Goal: Task Accomplishment & Management: Use online tool/utility

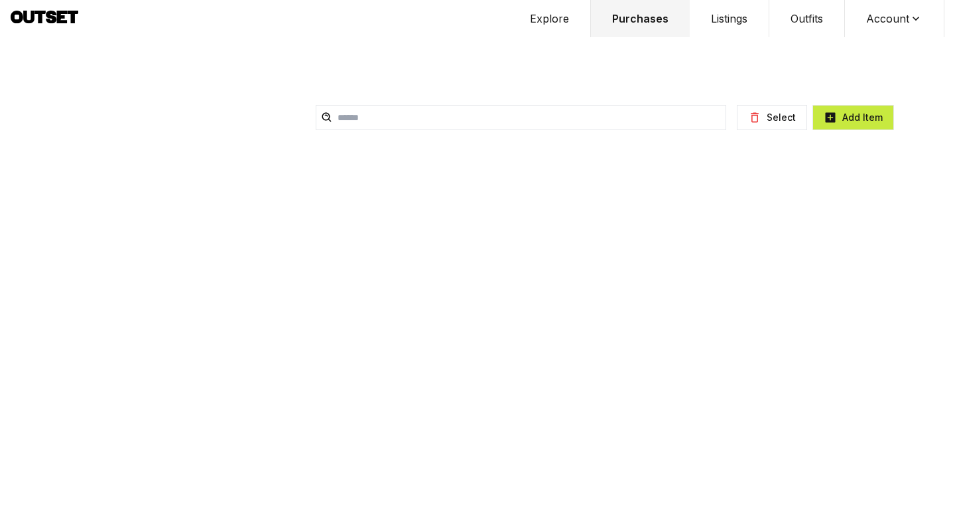
click at [728, 19] on button "Listings" at bounding box center [730, 18] width 80 height 37
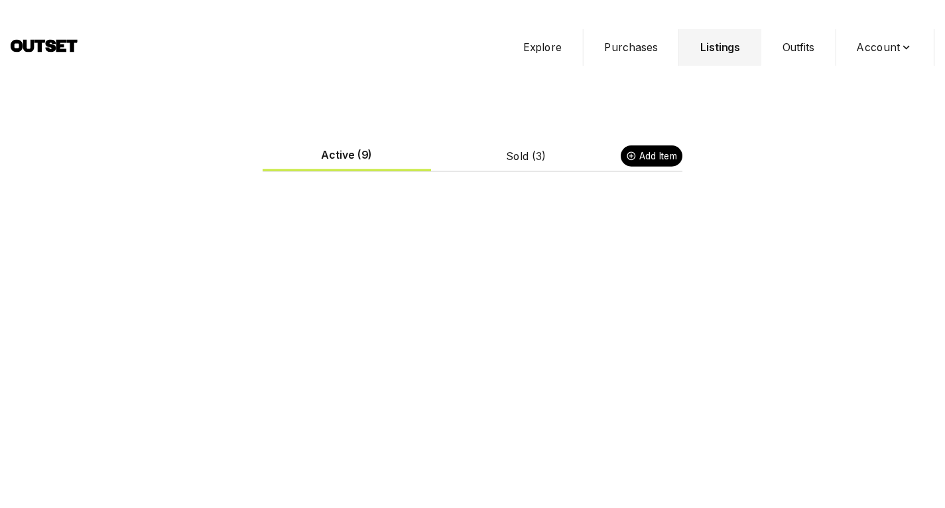
scroll to position [74, 0]
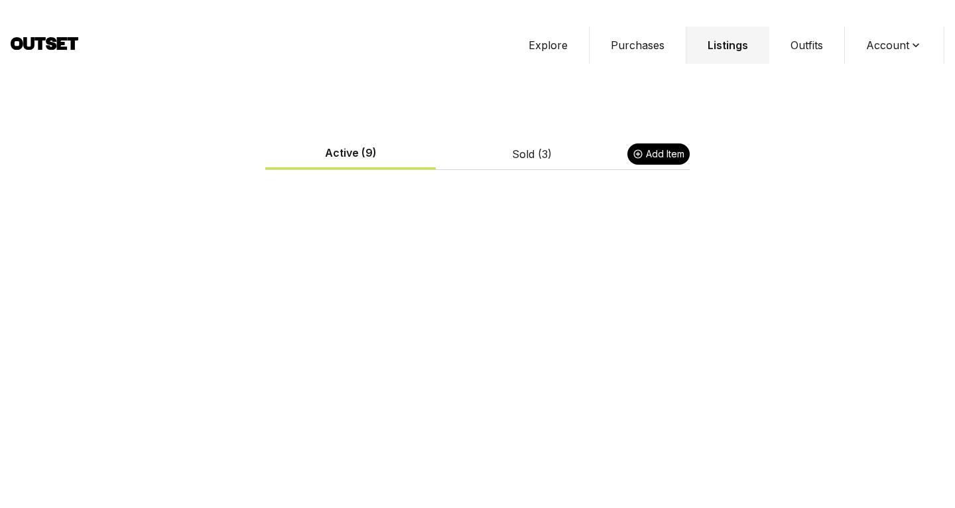
click at [564, 289] on button "List on other marketplaces" at bounding box center [549, 298] width 115 height 19
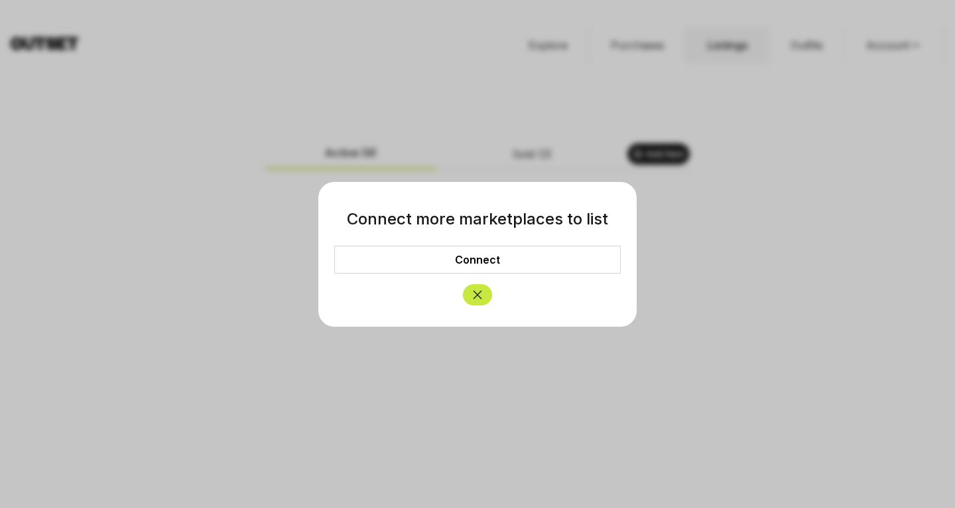
click at [495, 259] on link "Connect" at bounding box center [477, 259] width 287 height 28
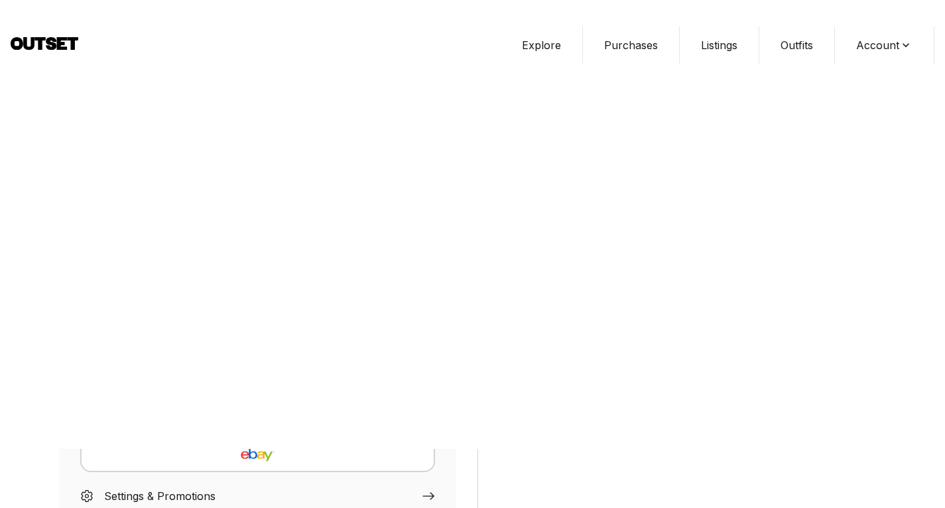
scroll to position [60, 0]
click at [263, 398] on img "button" at bounding box center [257, 414] width 115 height 32
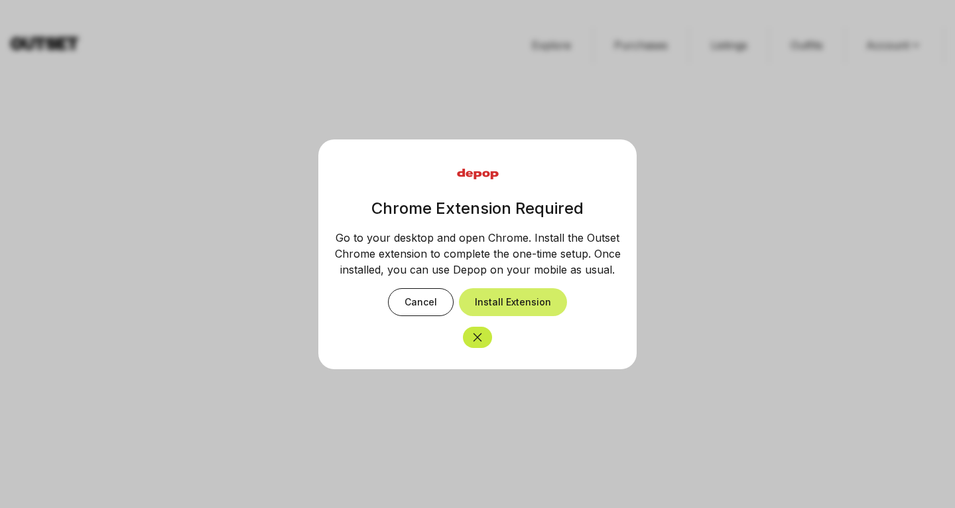
click at [492, 299] on button "Install Extension" at bounding box center [513, 302] width 108 height 28
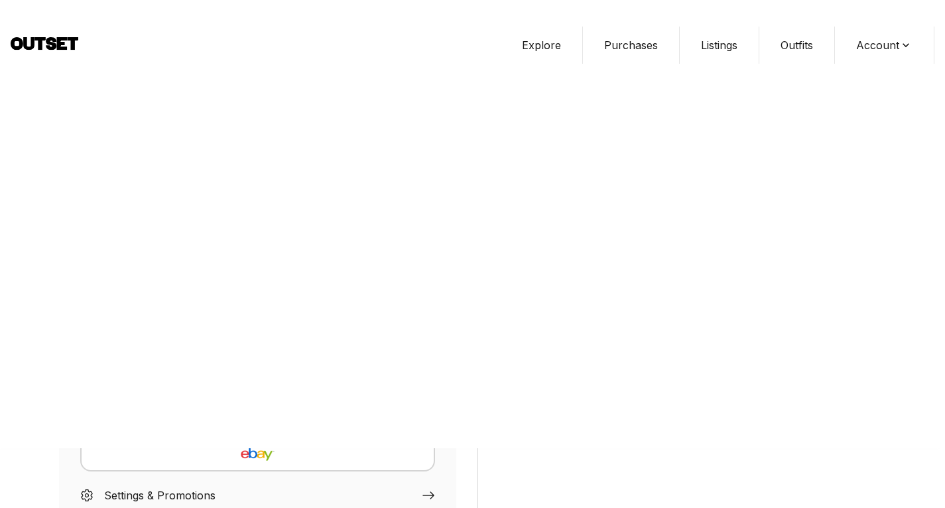
click at [262, 398] on img "button" at bounding box center [257, 414] width 115 height 32
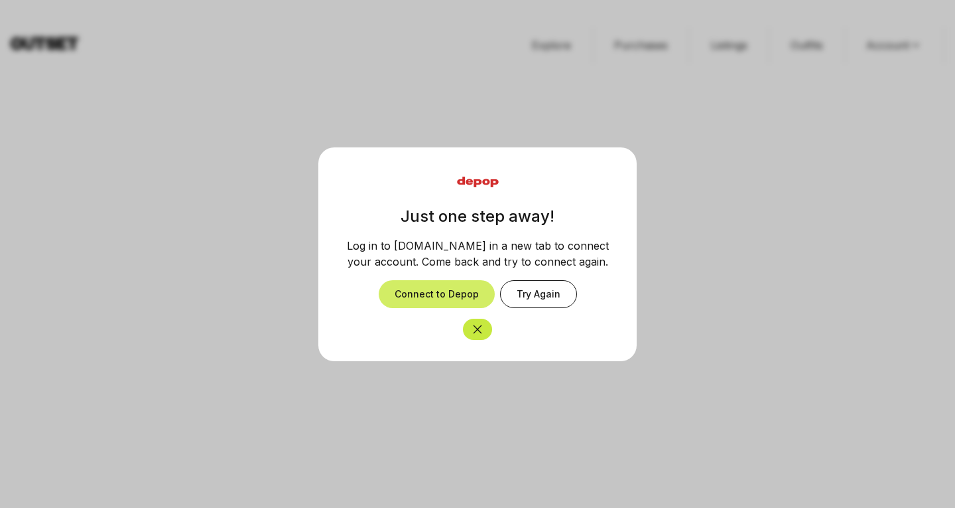
click at [446, 296] on button "Connect to Depop" at bounding box center [437, 294] width 116 height 28
click at [458, 283] on button "Connect to Depop" at bounding box center [437, 294] width 116 height 28
click at [600, 60] on div at bounding box center [477, 254] width 955 height 508
click at [486, 332] on button "Close" at bounding box center [477, 328] width 29 height 21
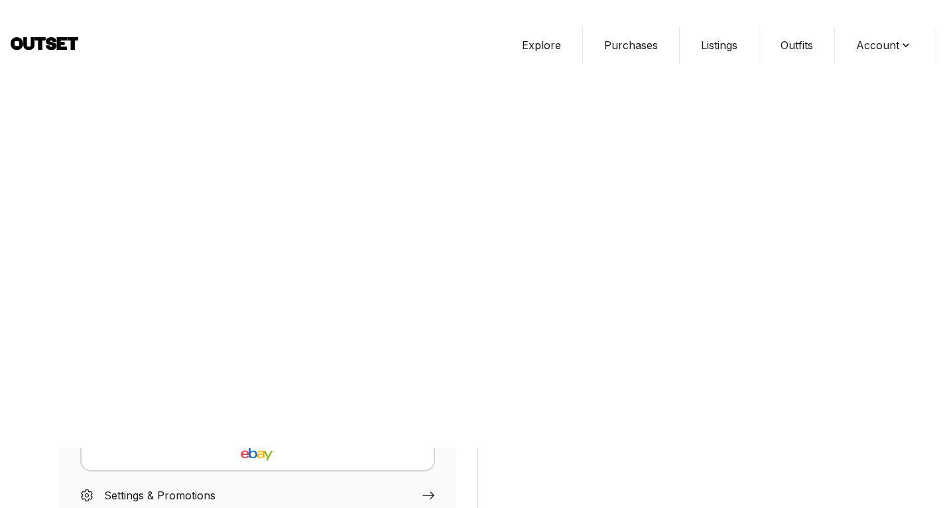
click at [701, 27] on button "Listings" at bounding box center [720, 45] width 80 height 37
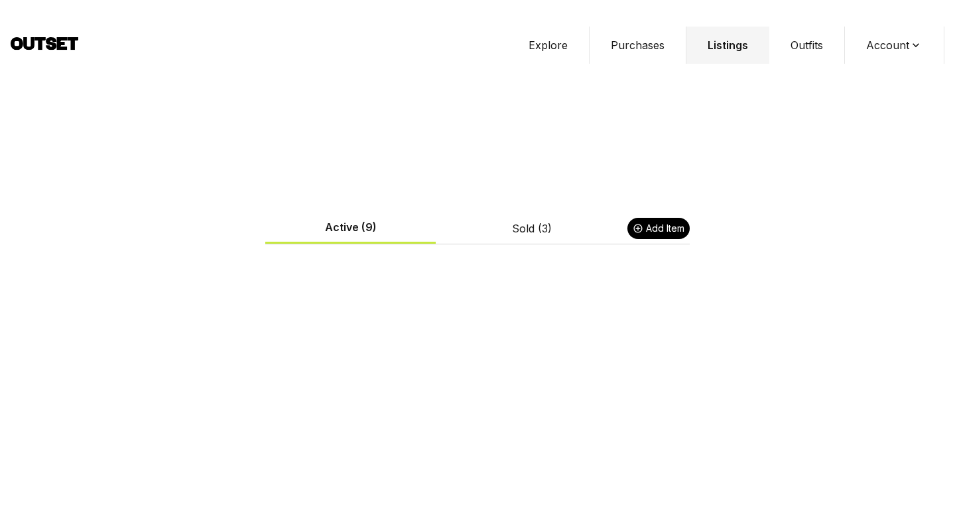
click at [569, 364] on button "List on other marketplaces" at bounding box center [549, 373] width 115 height 19
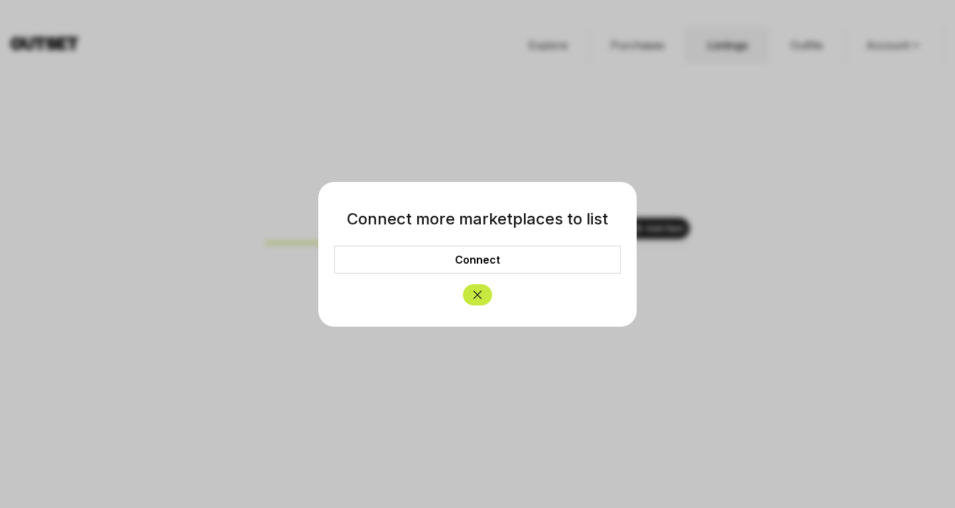
click at [497, 260] on link "Connect" at bounding box center [477, 259] width 287 height 28
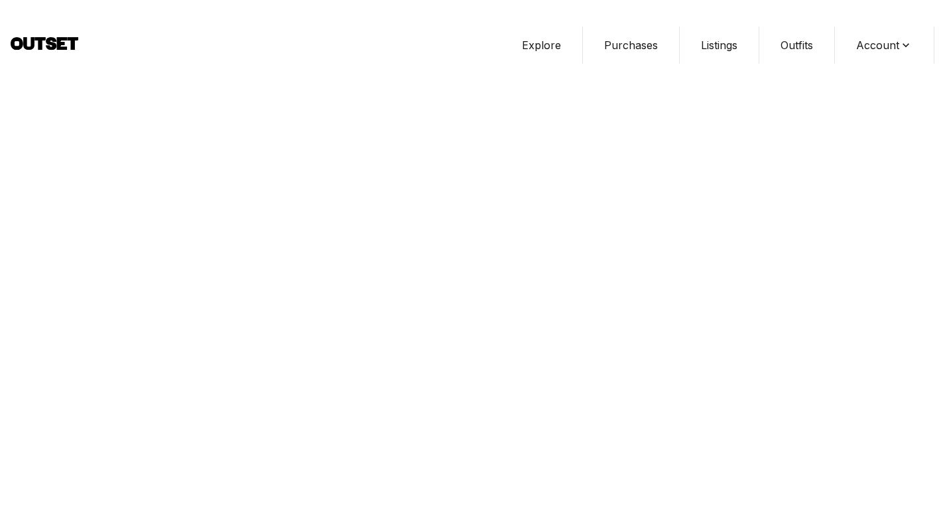
scroll to position [76, 0]
click at [344, 381] on div "button" at bounding box center [258, 397] width 334 height 32
click at [716, 27] on button "Listings" at bounding box center [720, 45] width 80 height 37
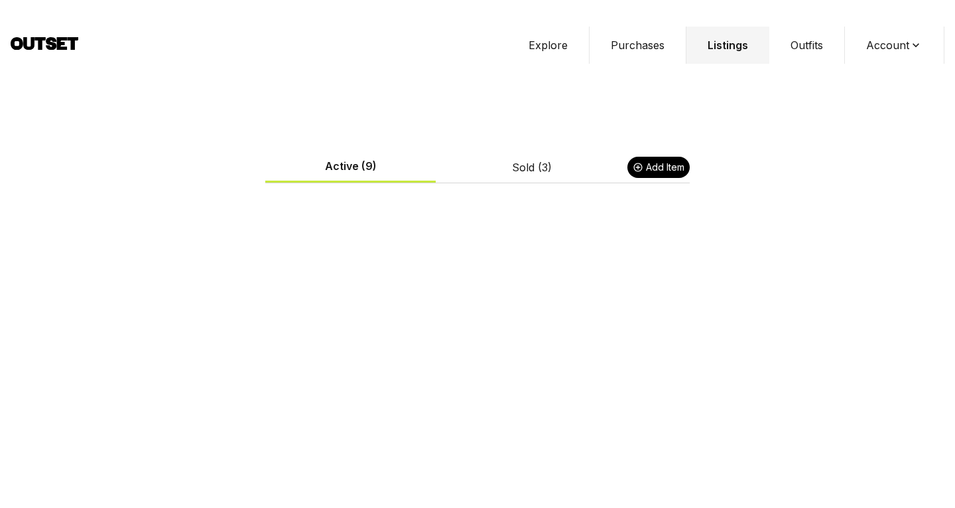
scroll to position [103, 0]
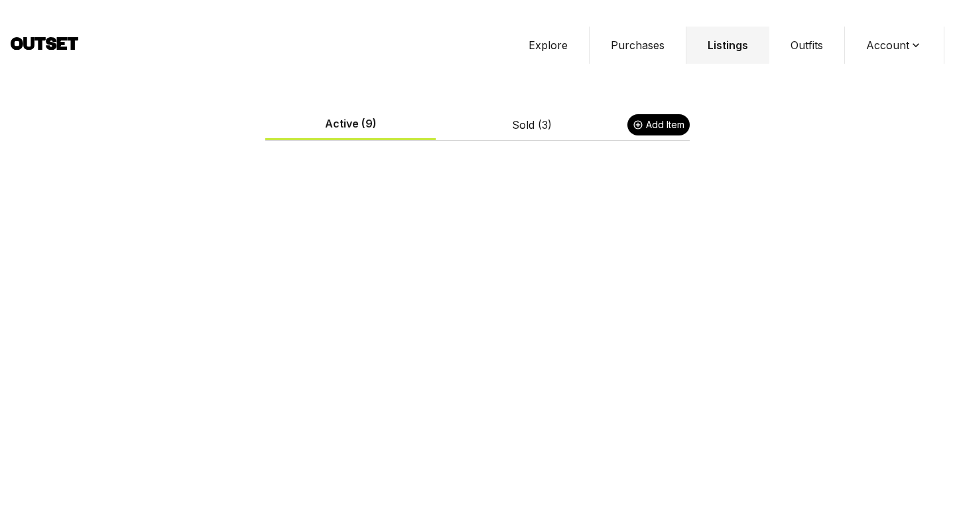
click at [568, 260] on button "List on other marketplaces" at bounding box center [549, 269] width 115 height 19
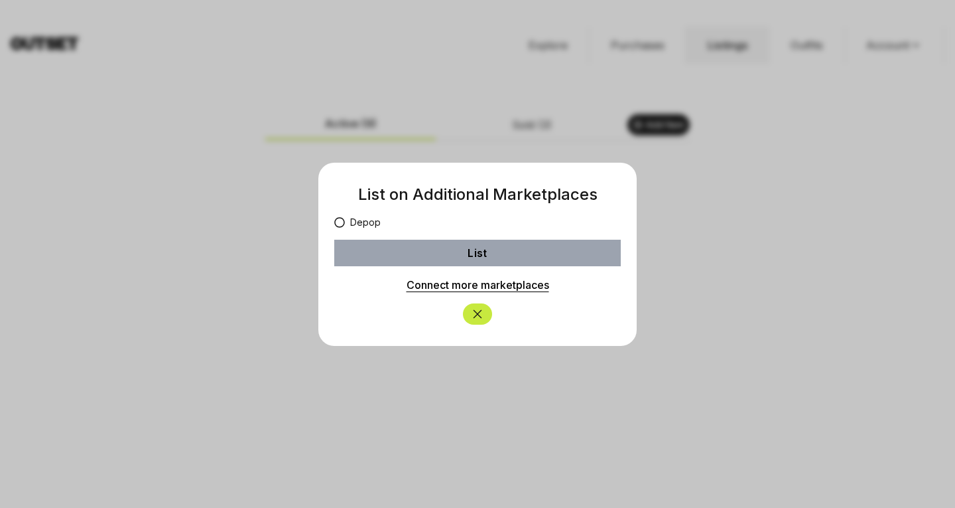
click at [335, 223] on icon at bounding box center [339, 222] width 11 height 11
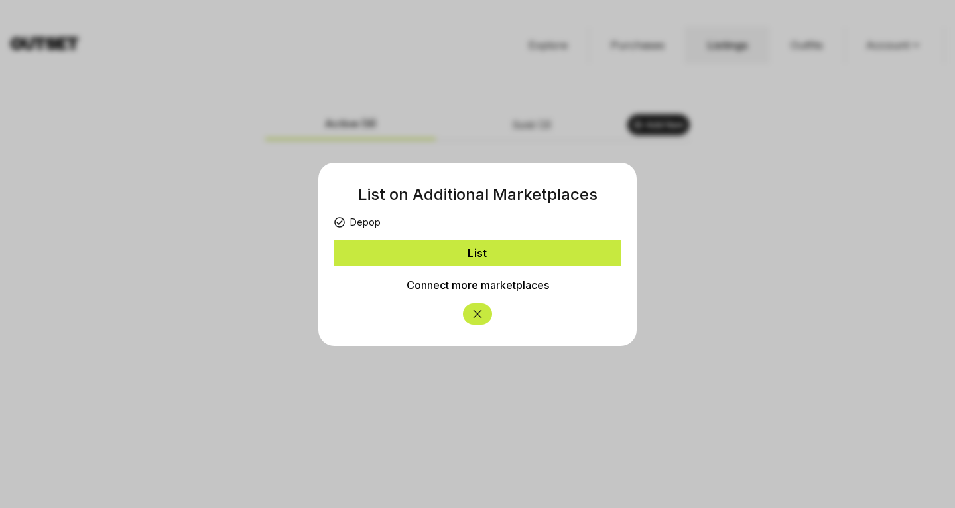
click at [397, 248] on button "List" at bounding box center [477, 253] width 287 height 27
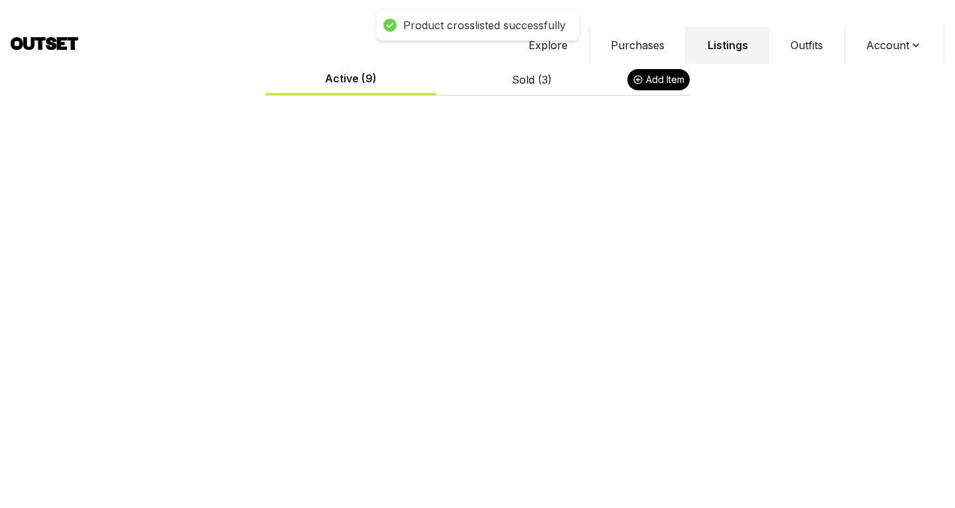
scroll to position [330, 0]
click at [524, 303] on button "List on other marketplaces" at bounding box center [549, 312] width 115 height 19
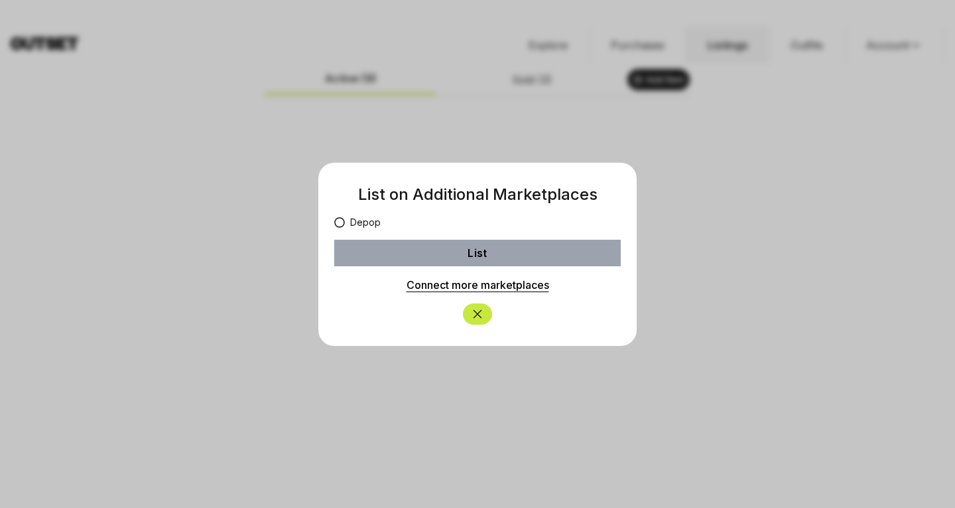
click at [347, 220] on label "Depop" at bounding box center [357, 222] width 46 height 13
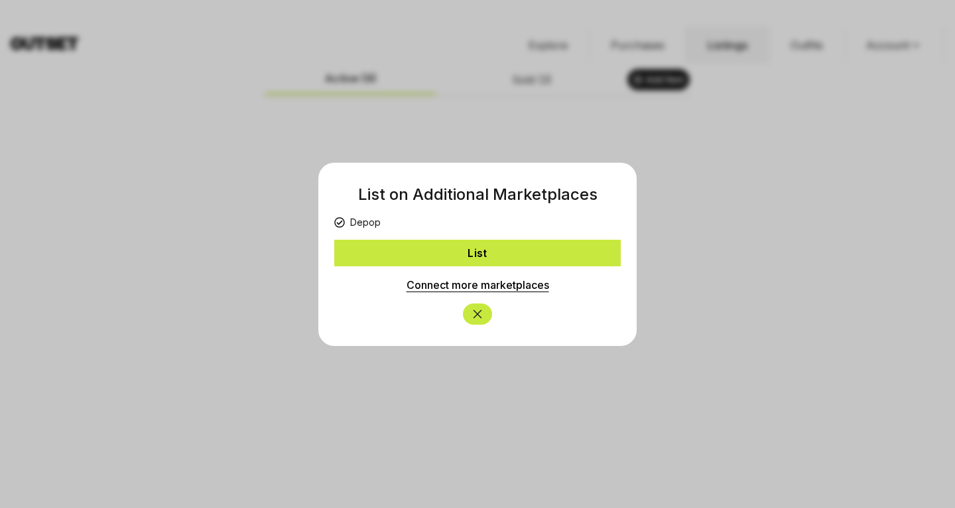
click at [369, 251] on button "List" at bounding box center [477, 253] width 287 height 27
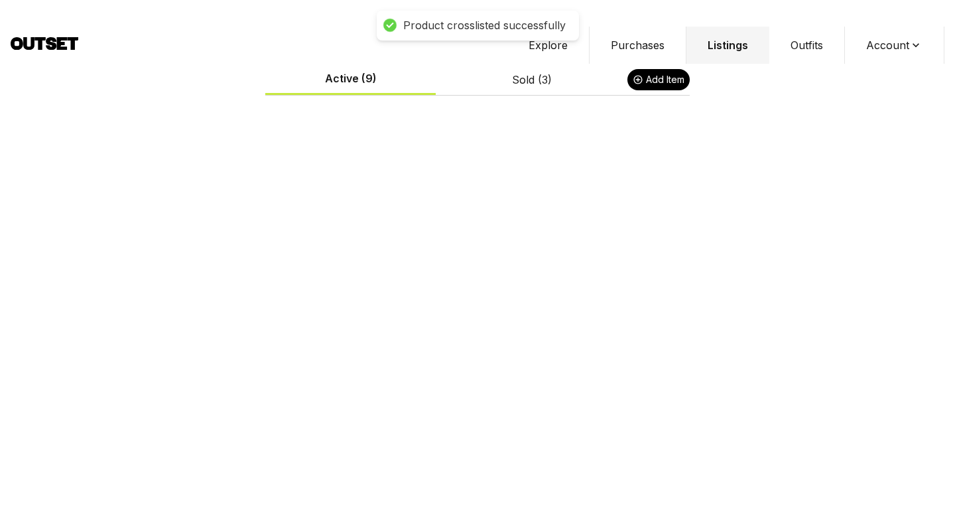
scroll to position [583, 0]
click at [550, 305] on button "List on other marketplaces" at bounding box center [549, 314] width 115 height 19
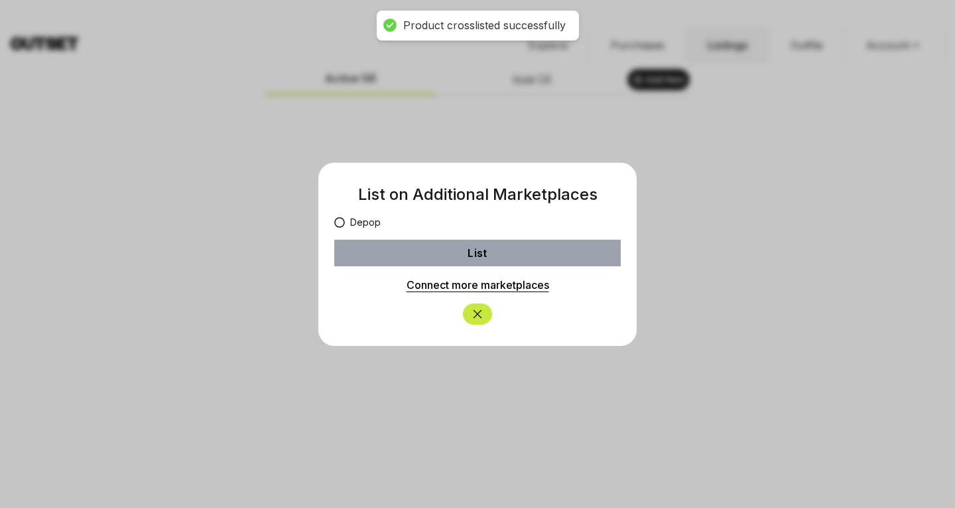
click at [340, 218] on icon at bounding box center [339, 222] width 11 height 11
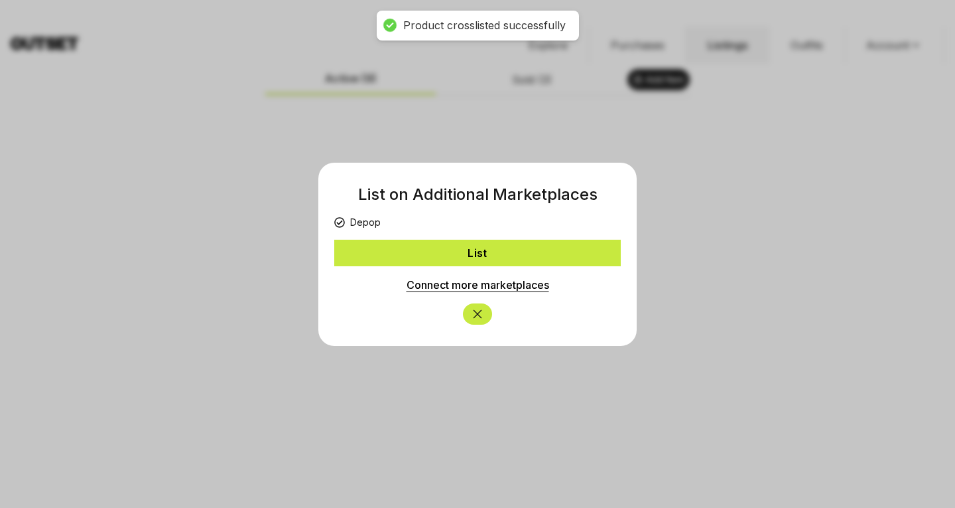
click at [377, 254] on button "List" at bounding box center [477, 253] width 287 height 27
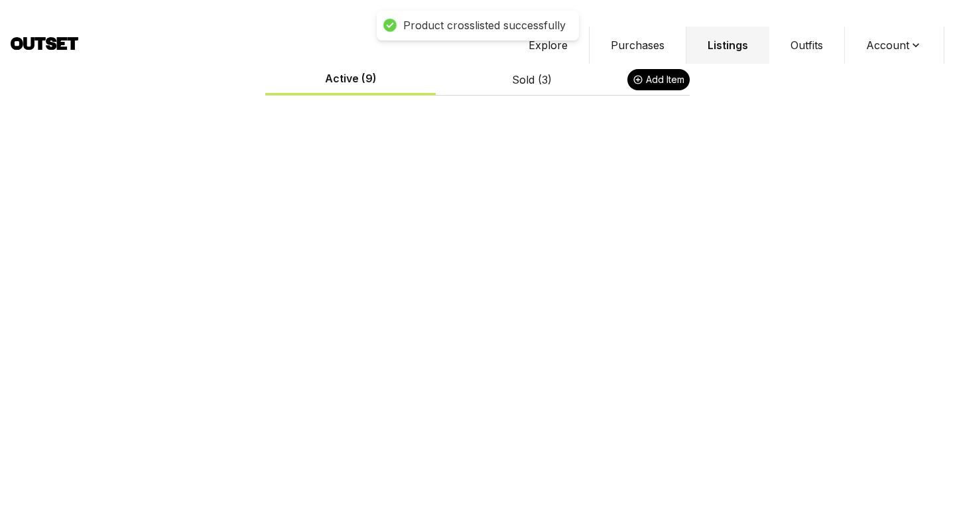
scroll to position [918, 0]
click at [514, 239] on button "List on other marketplaces" at bounding box center [549, 248] width 115 height 19
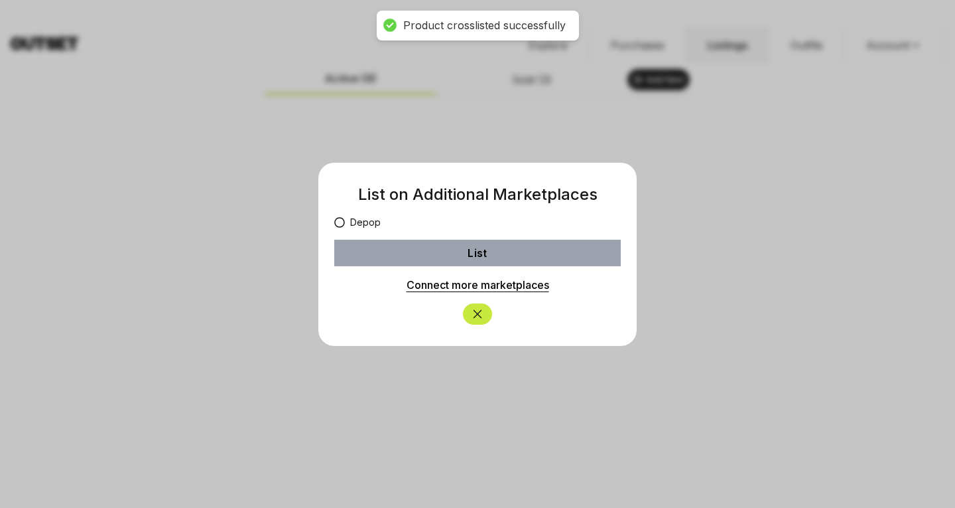
click at [348, 219] on label "Depop" at bounding box center [357, 222] width 46 height 13
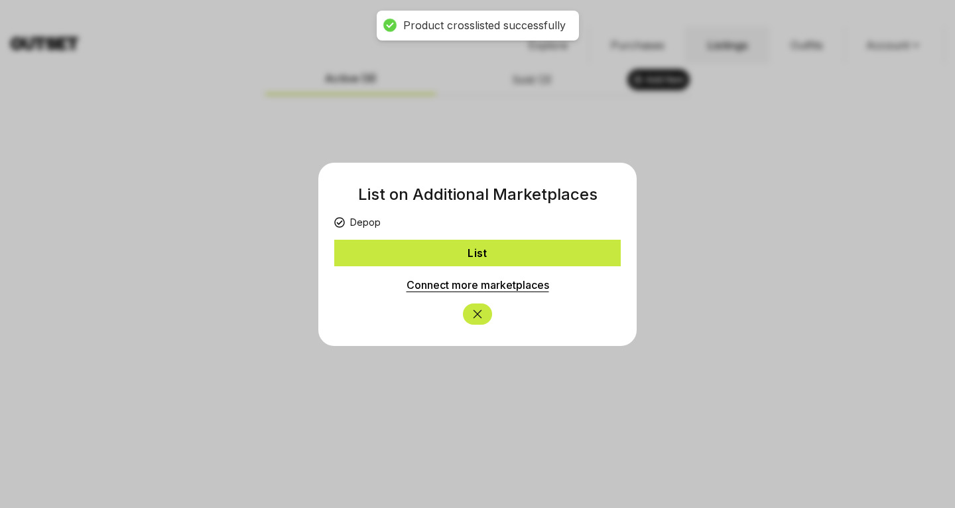
click at [376, 243] on button "List" at bounding box center [477, 253] width 287 height 27
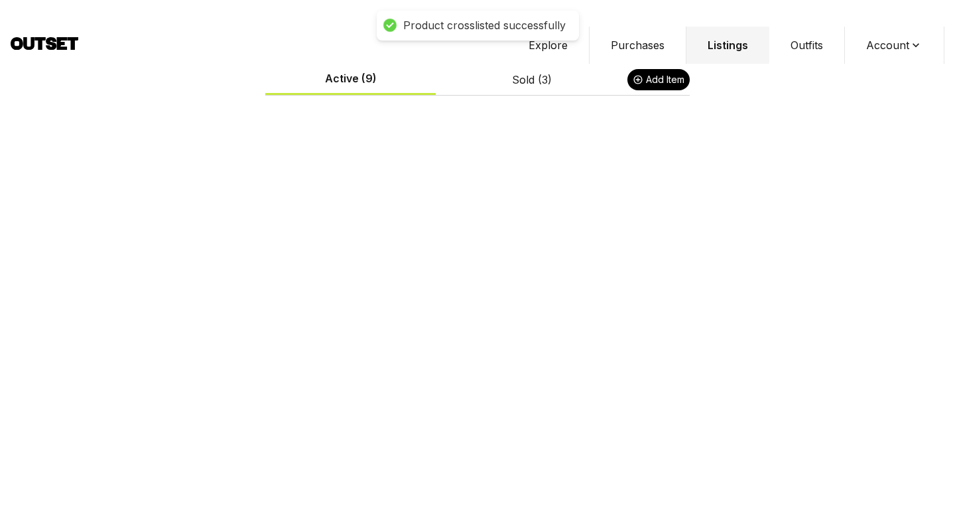
scroll to position [1098, 0]
click at [531, 327] on button "List on other marketplaces" at bounding box center [549, 336] width 115 height 19
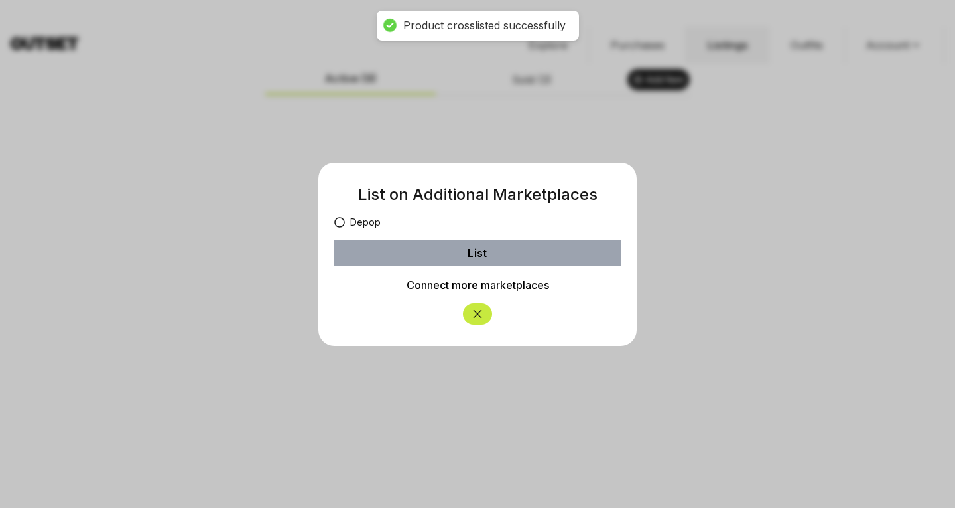
click at [362, 224] on label "Depop" at bounding box center [357, 222] width 46 height 13
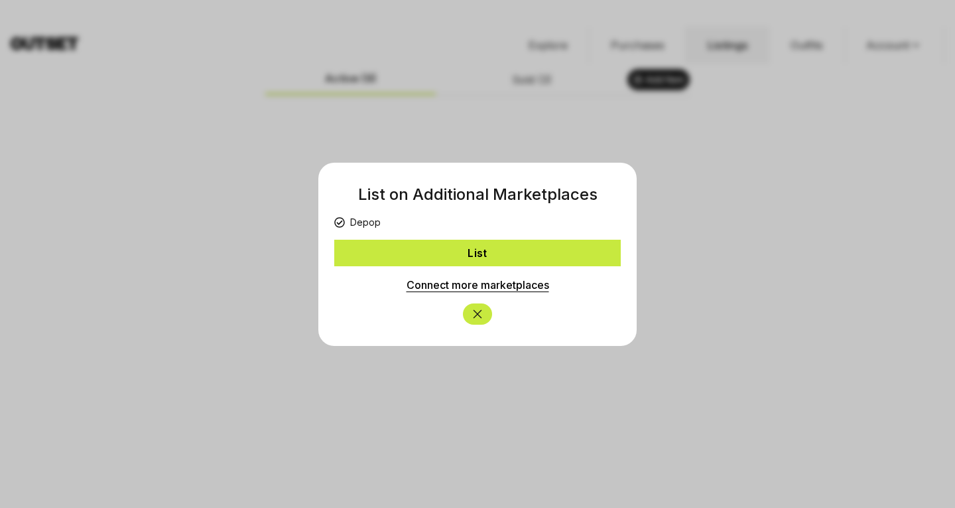
click at [381, 249] on button "List" at bounding box center [477, 253] width 287 height 27
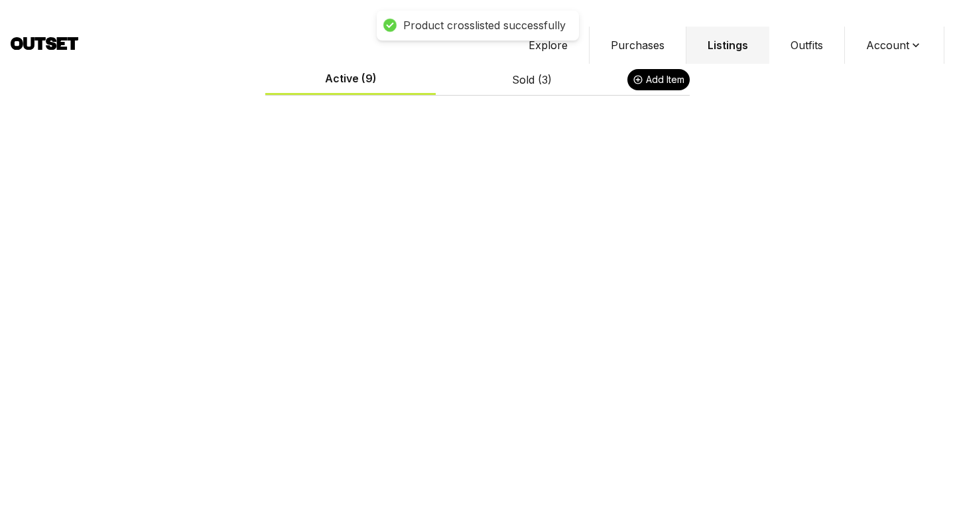
scroll to position [1418, 0]
click at [567, 276] on button "List on other marketplaces" at bounding box center [549, 285] width 115 height 19
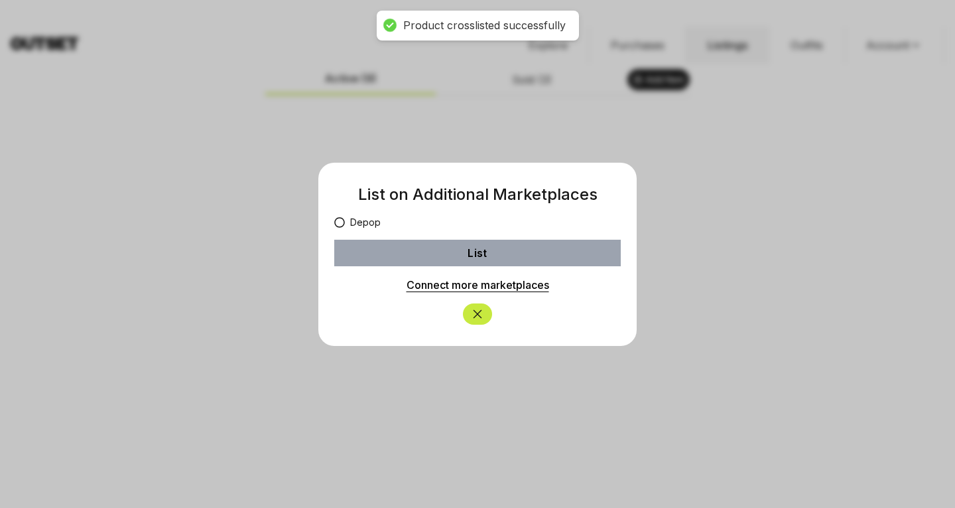
click at [361, 224] on label "Depop" at bounding box center [357, 222] width 46 height 13
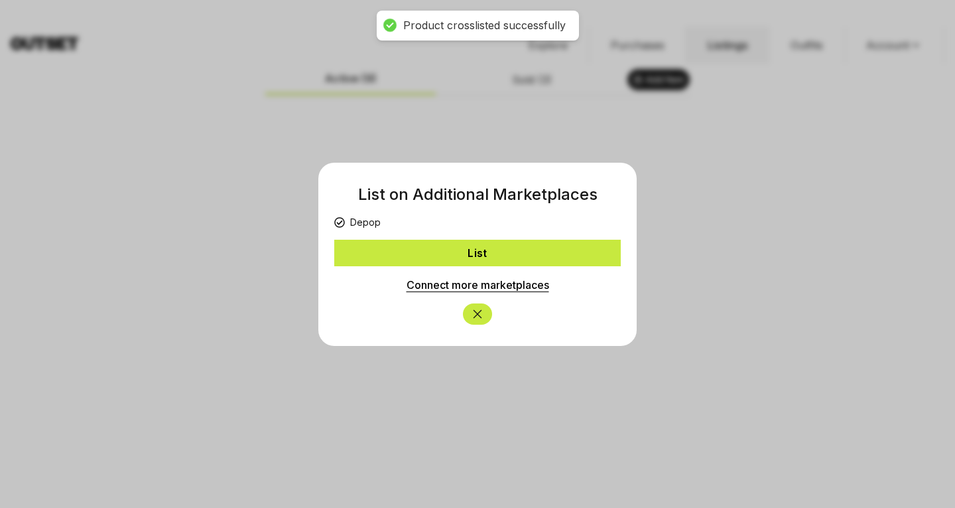
click at [391, 261] on button "List" at bounding box center [477, 253] width 287 height 27
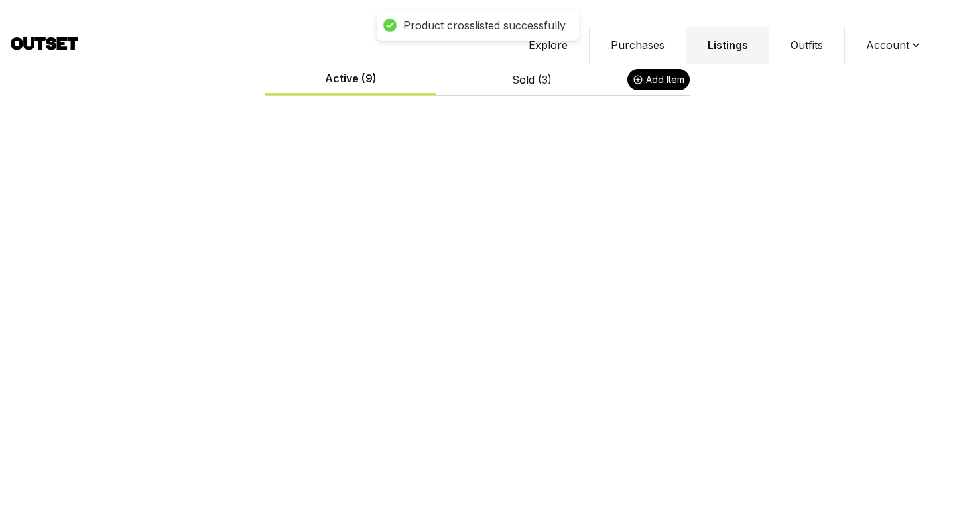
scroll to position [1675, 0]
click at [549, 275] on button "List on other marketplaces" at bounding box center [549, 284] width 115 height 19
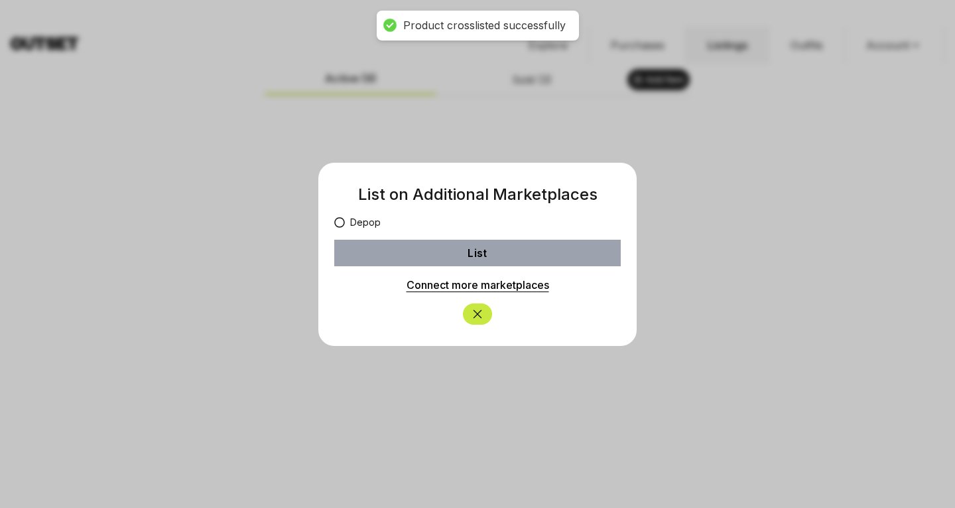
click at [374, 223] on label "Depop" at bounding box center [357, 222] width 46 height 13
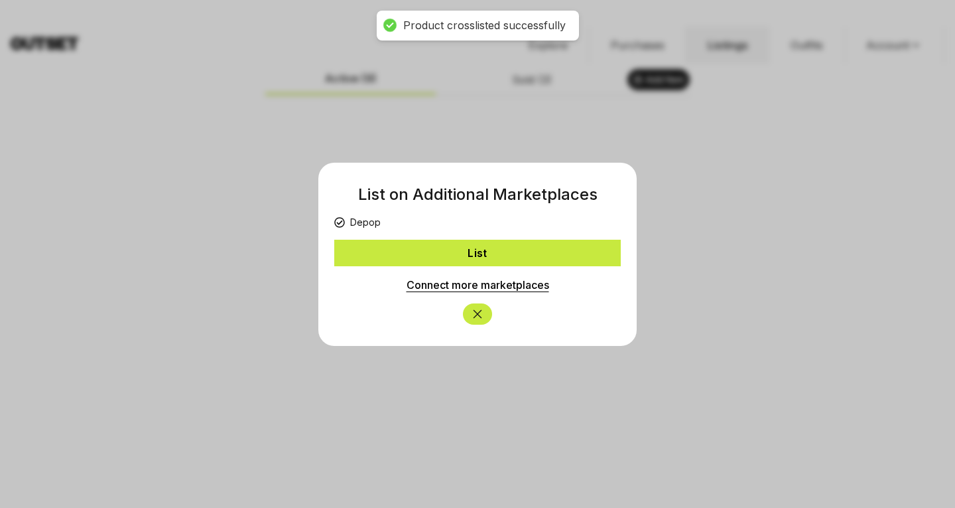
click at [410, 269] on div "Connect more marketplaces" at bounding box center [477, 279] width 287 height 27
click at [419, 261] on button "List" at bounding box center [477, 253] width 287 height 27
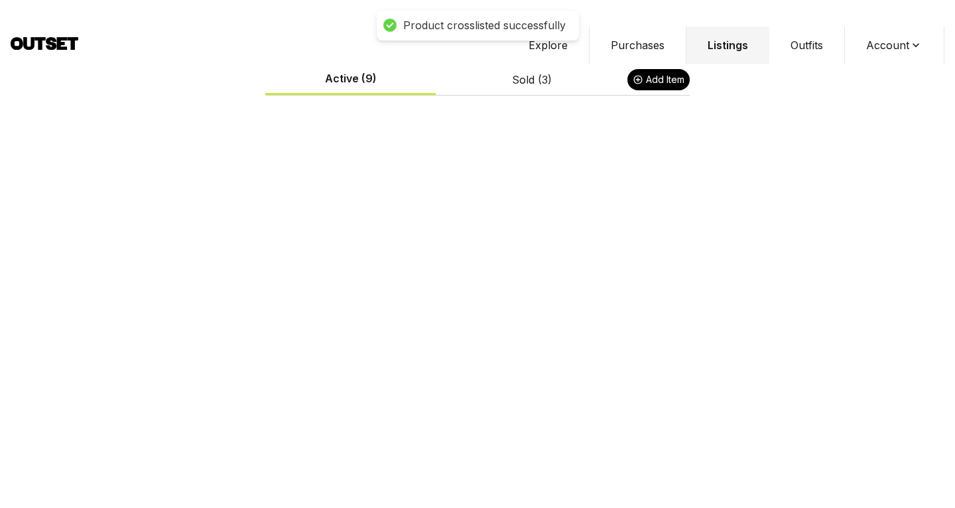
scroll to position [1875, 0]
click at [523, 330] on button "List on other marketplaces" at bounding box center [549, 339] width 115 height 19
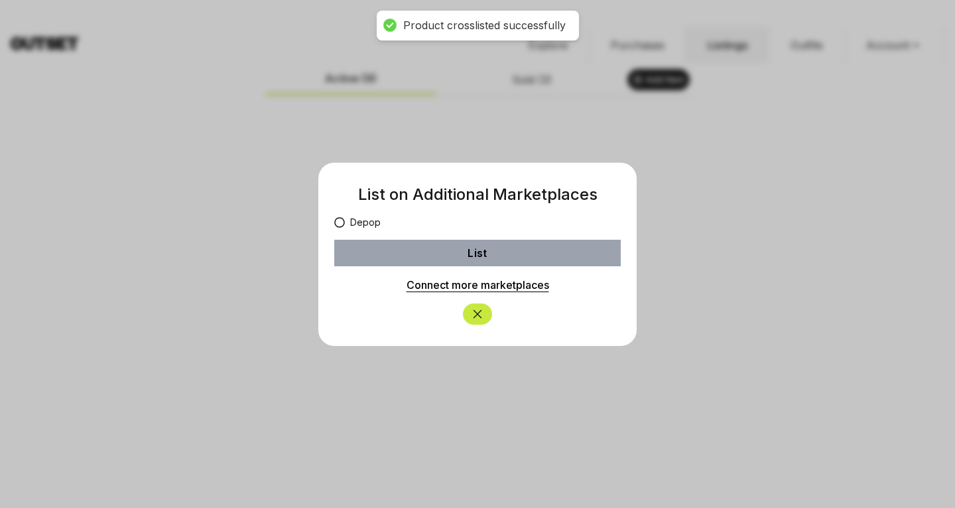
click at [426, 228] on div "Depop" at bounding box center [477, 222] width 287 height 13
click at [357, 225] on label "Depop" at bounding box center [357, 222] width 46 height 13
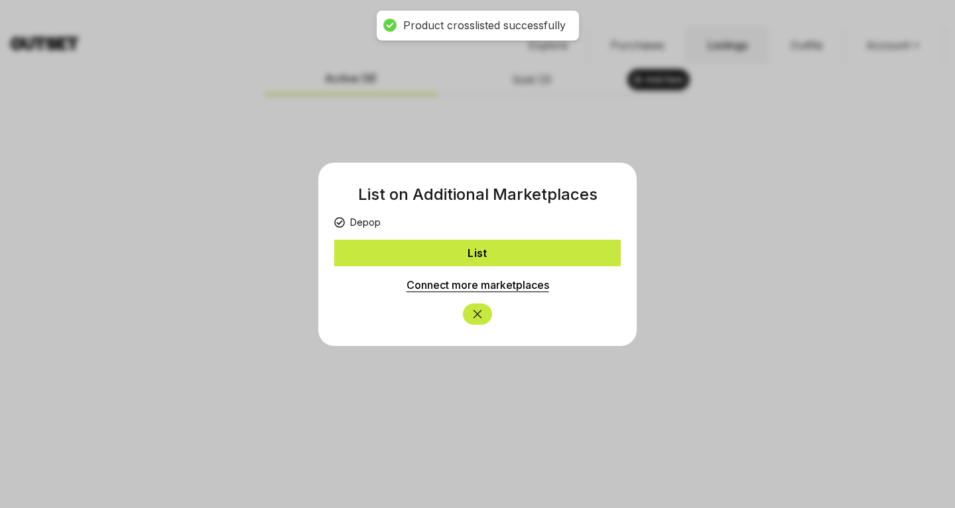
click at [377, 243] on button "List" at bounding box center [477, 253] width 287 height 27
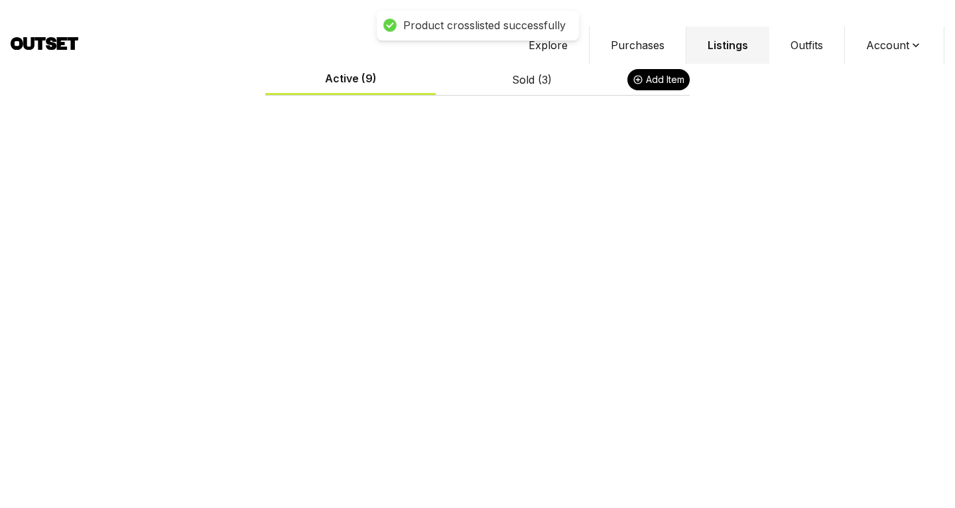
scroll to position [1971, 0]
click at [518, 489] on button "List on other marketplaces" at bounding box center [549, 498] width 115 height 19
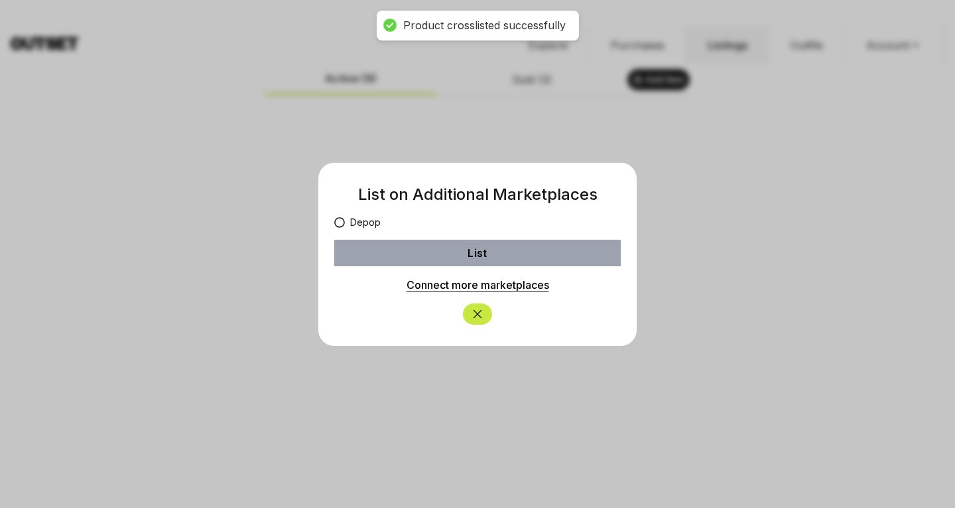
click at [370, 222] on label "Depop" at bounding box center [357, 222] width 46 height 13
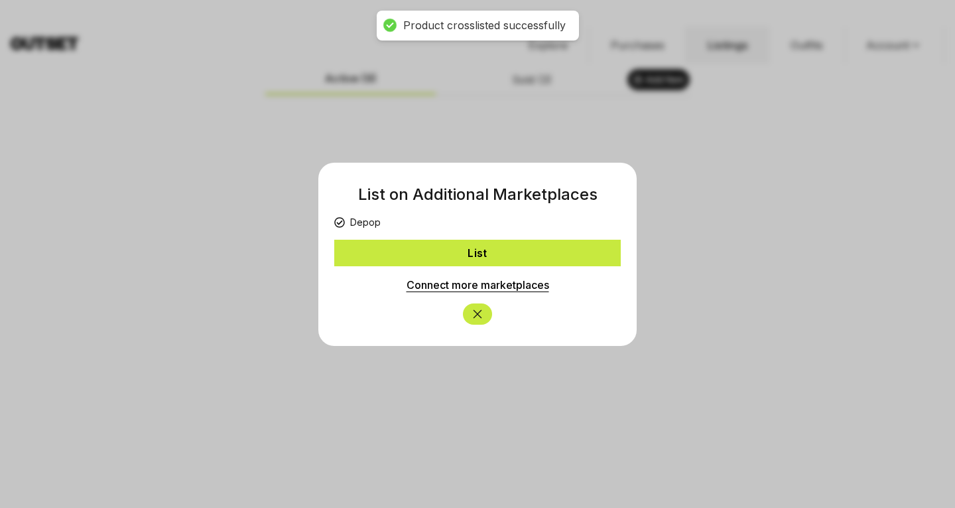
click at [386, 252] on button "List" at bounding box center [477, 253] width 287 height 27
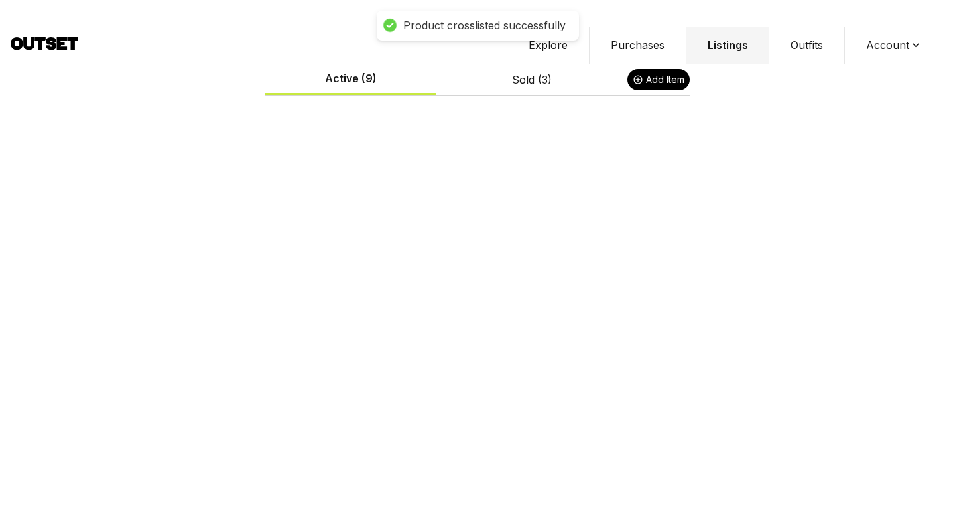
scroll to position [1076, 0]
click at [747, 27] on button "Listings" at bounding box center [728, 45] width 83 height 37
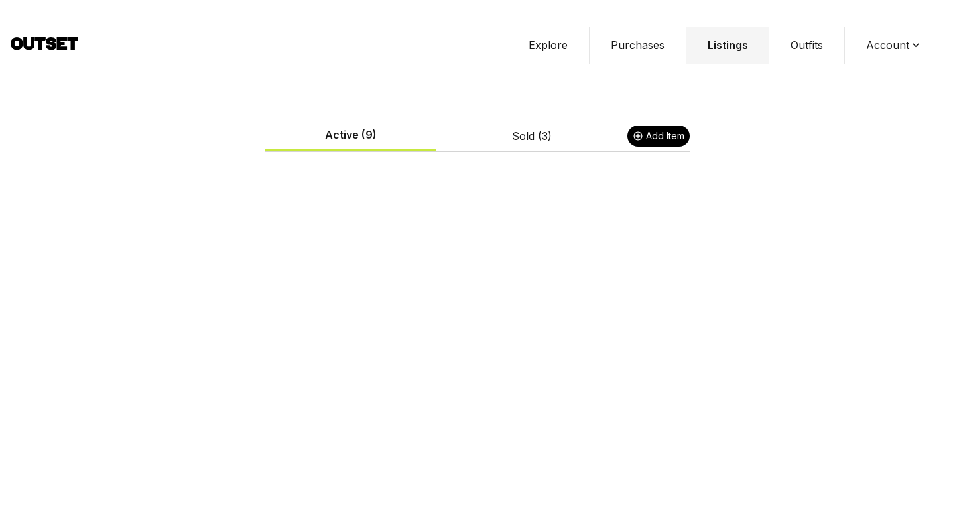
scroll to position [0, 0]
